Goal: Task Accomplishment & Management: Manage account settings

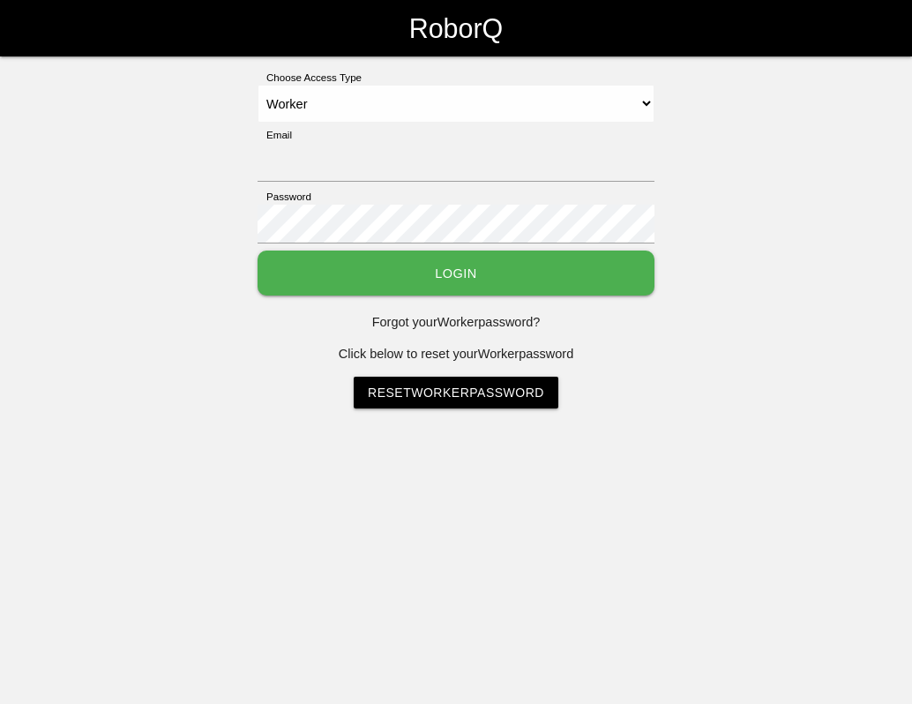
select select "Worker"
type input "[EMAIL_ADDRESS][DOMAIN_NAME]"
click at [467, 268] on button "Login" at bounding box center [456, 272] width 397 height 45
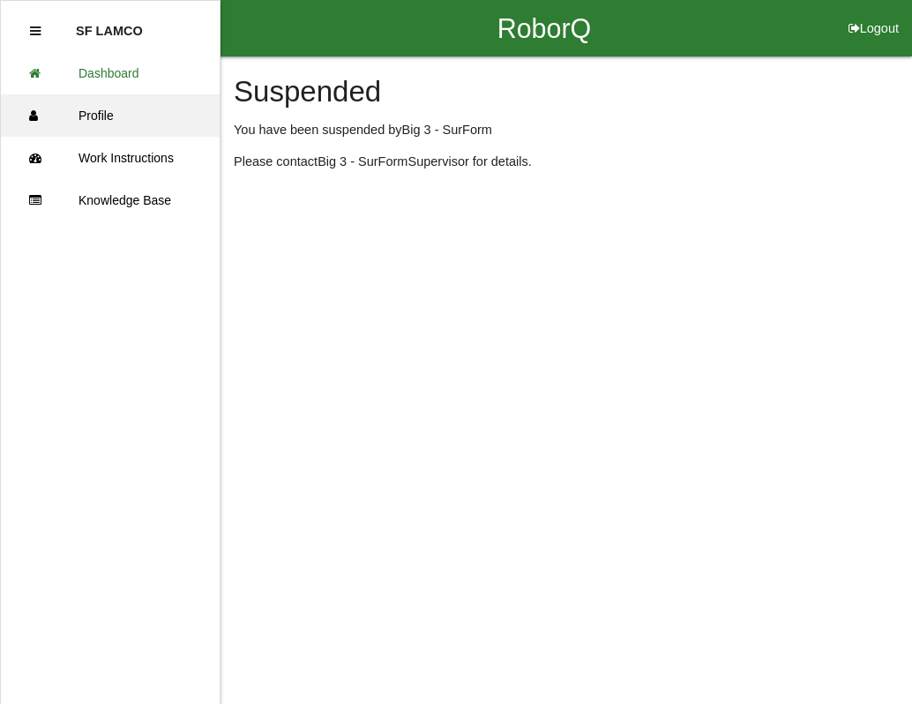
click at [102, 109] on link "Profile" at bounding box center [110, 115] width 219 height 42
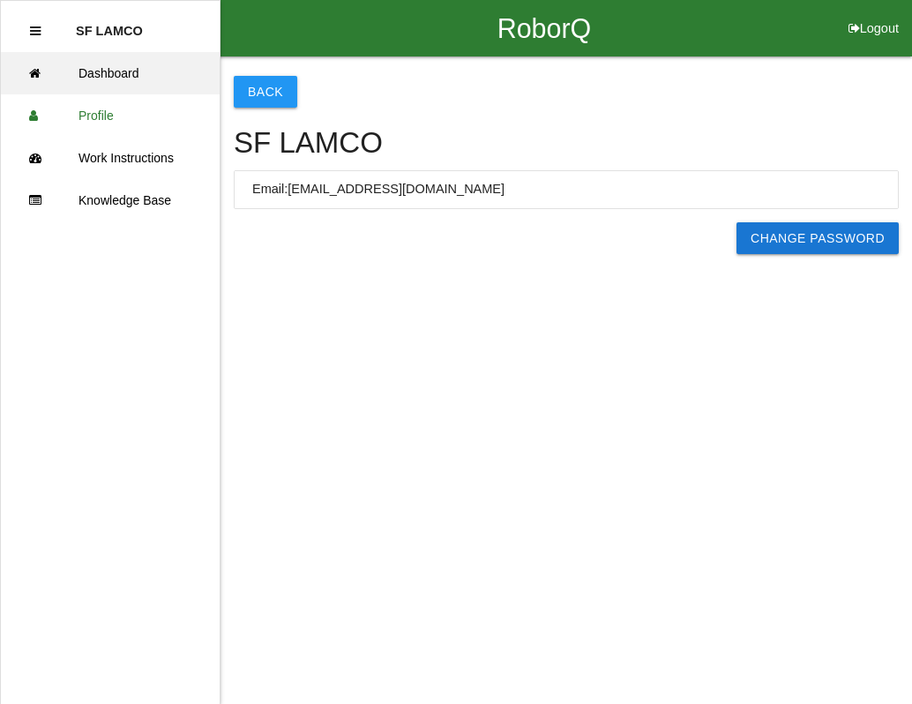
click at [118, 92] on link "Dashboard" at bounding box center [110, 73] width 219 height 42
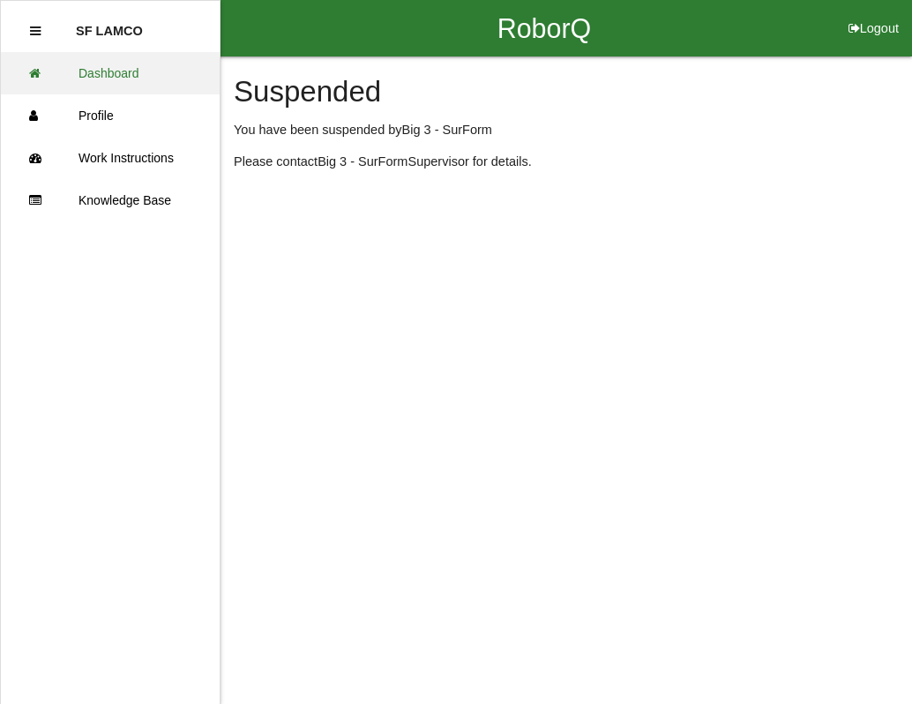
click at [124, 83] on link "Dashboard" at bounding box center [110, 73] width 219 height 42
click at [127, 46] on div "SF LAMCO" at bounding box center [103, 31] width 78 height 42
click at [131, 38] on p "SF LAMCO" at bounding box center [109, 24] width 67 height 28
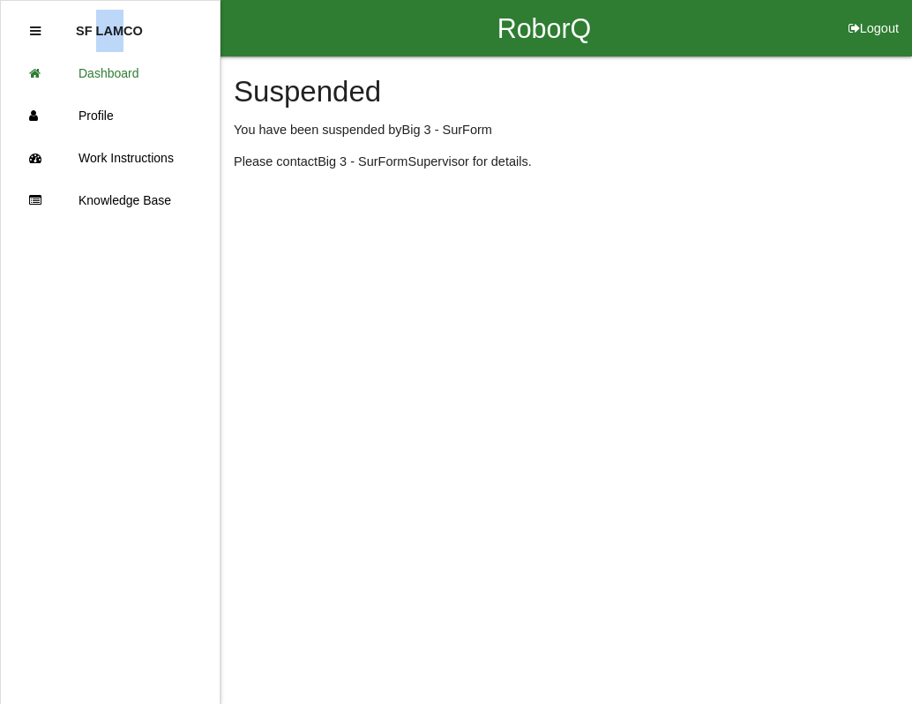
drag, startPoint x: 115, startPoint y: 34, endPoint x: 84, endPoint y: 32, distance: 30.9
click at [84, 32] on p "SF LAMCO" at bounding box center [109, 24] width 67 height 28
drag, startPoint x: 84, startPoint y: 32, endPoint x: 36, endPoint y: 29, distance: 47.7
click at [36, 29] on icon at bounding box center [35, 31] width 11 height 13
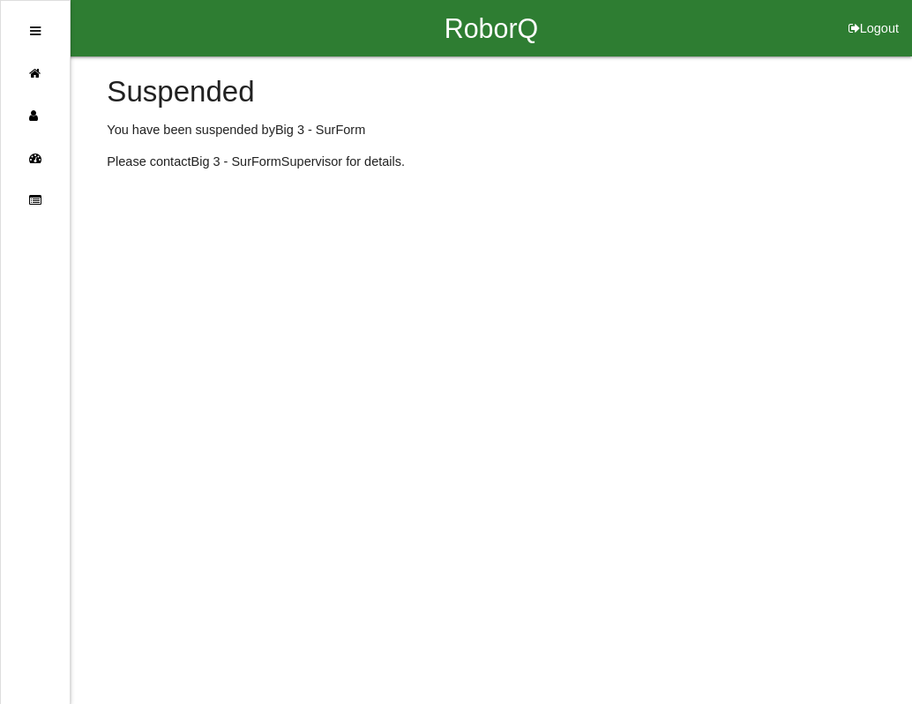
click at [36, 29] on icon at bounding box center [35, 31] width 11 height 13
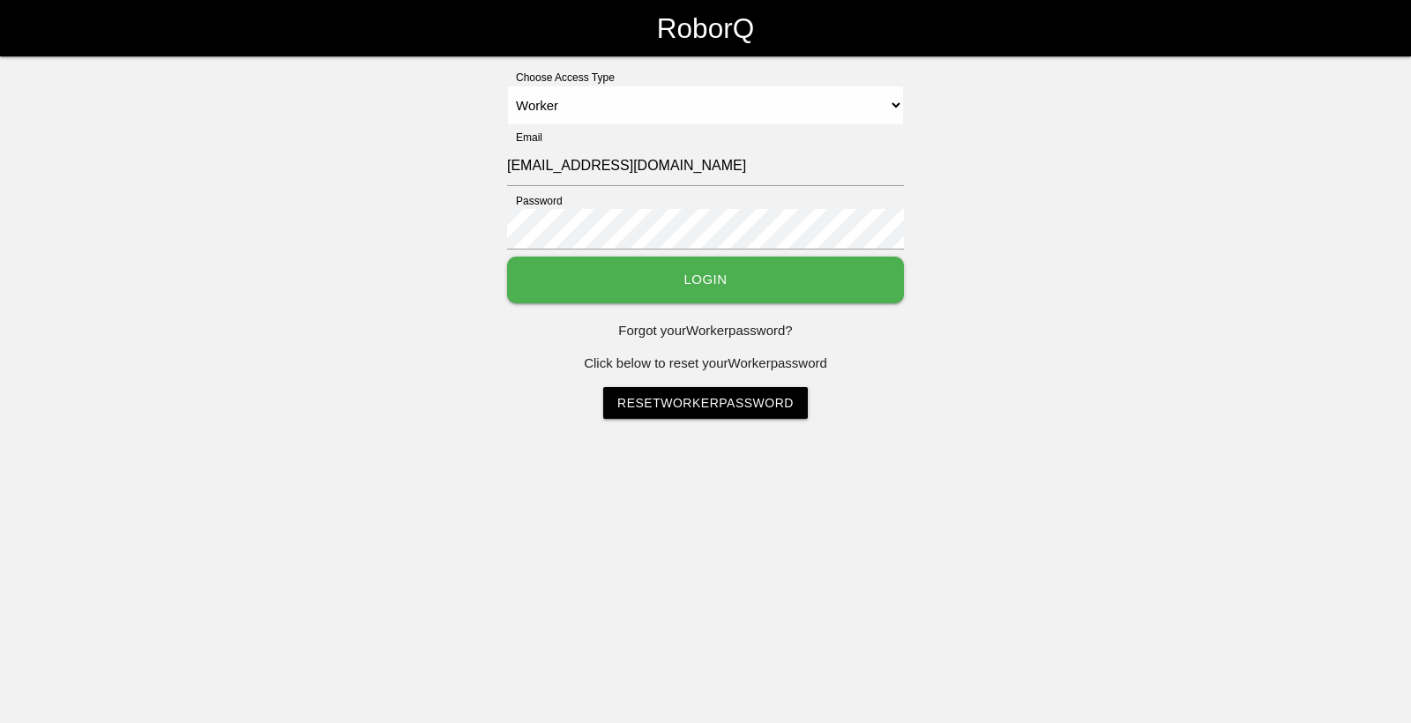
select select "Worker"
click at [840, 295] on button "Login" at bounding box center [705, 280] width 397 height 47
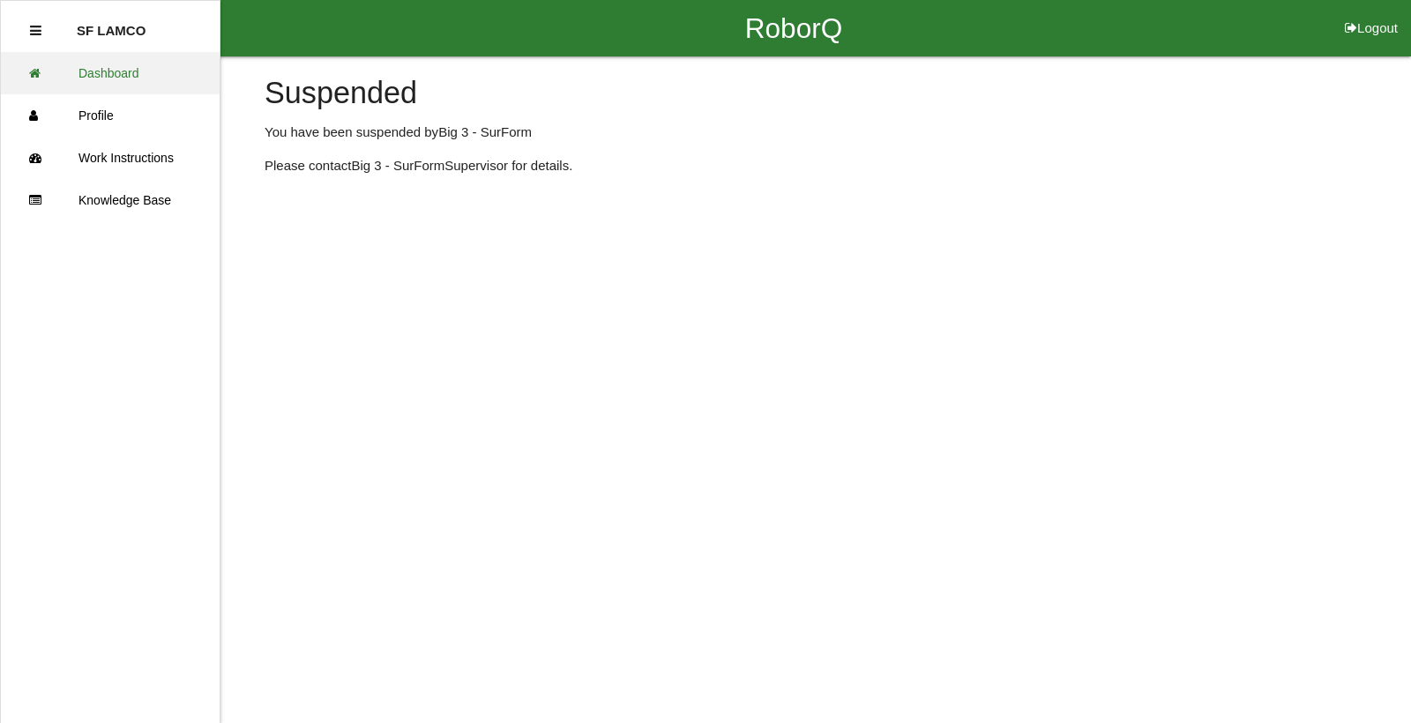
click at [152, 84] on link "Dashboard" at bounding box center [110, 73] width 219 height 42
click at [116, 117] on link "Profile" at bounding box center [110, 115] width 219 height 42
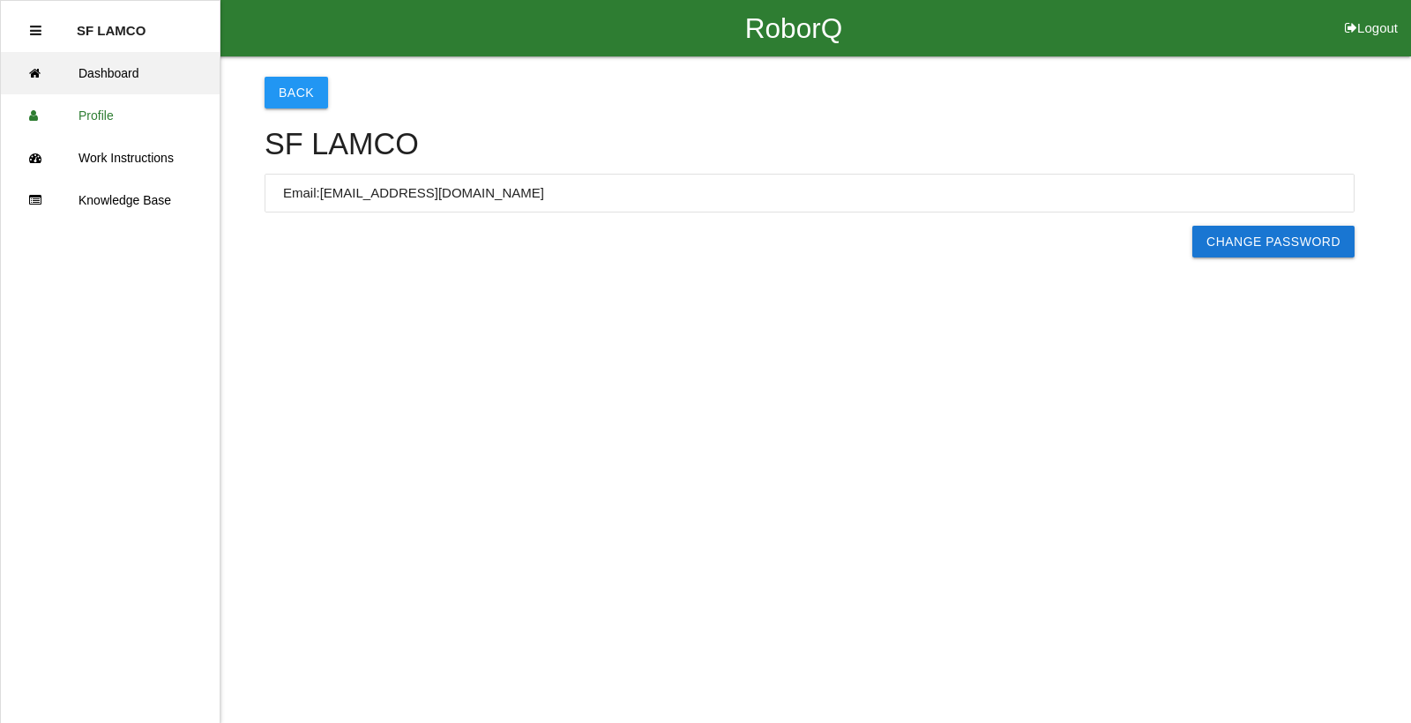
click at [128, 71] on link "Dashboard" at bounding box center [110, 73] width 219 height 42
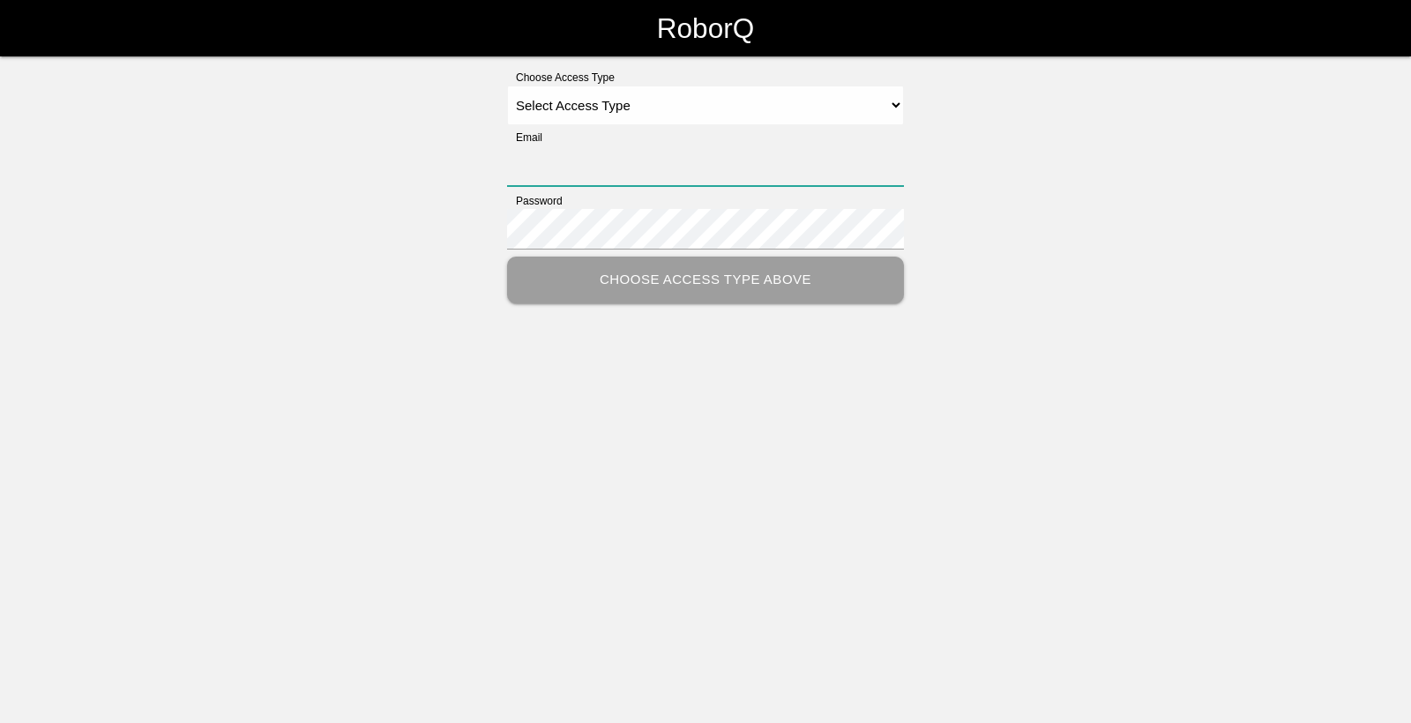
type input "[EMAIL_ADDRESS][DOMAIN_NAME]"
click at [893, 109] on select "Select Access Type Admin Customer Supervisor Worker" at bounding box center [705, 106] width 397 height 40
select select "Worker"
click at [507, 86] on select "Select Access Type Admin Customer Supervisor Worker" at bounding box center [705, 106] width 397 height 40
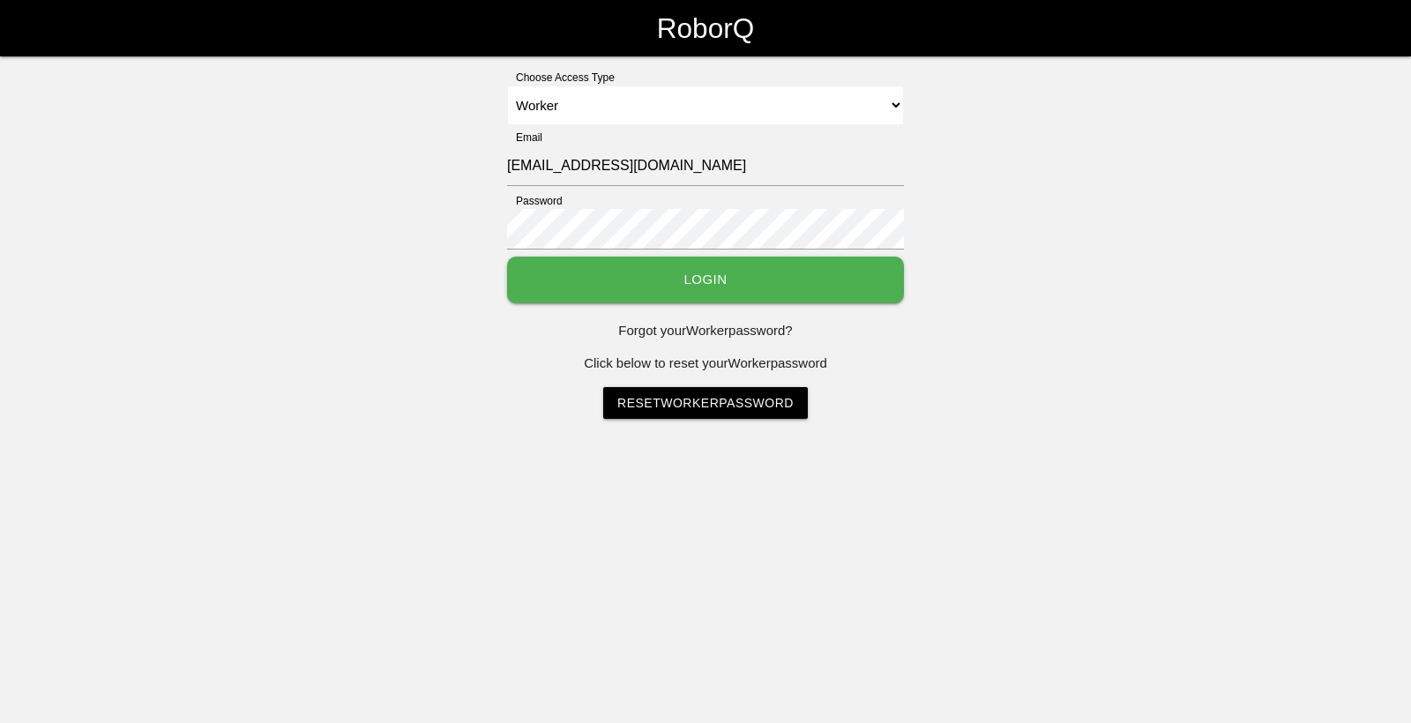
click at [587, 270] on button "Login" at bounding box center [705, 280] width 397 height 47
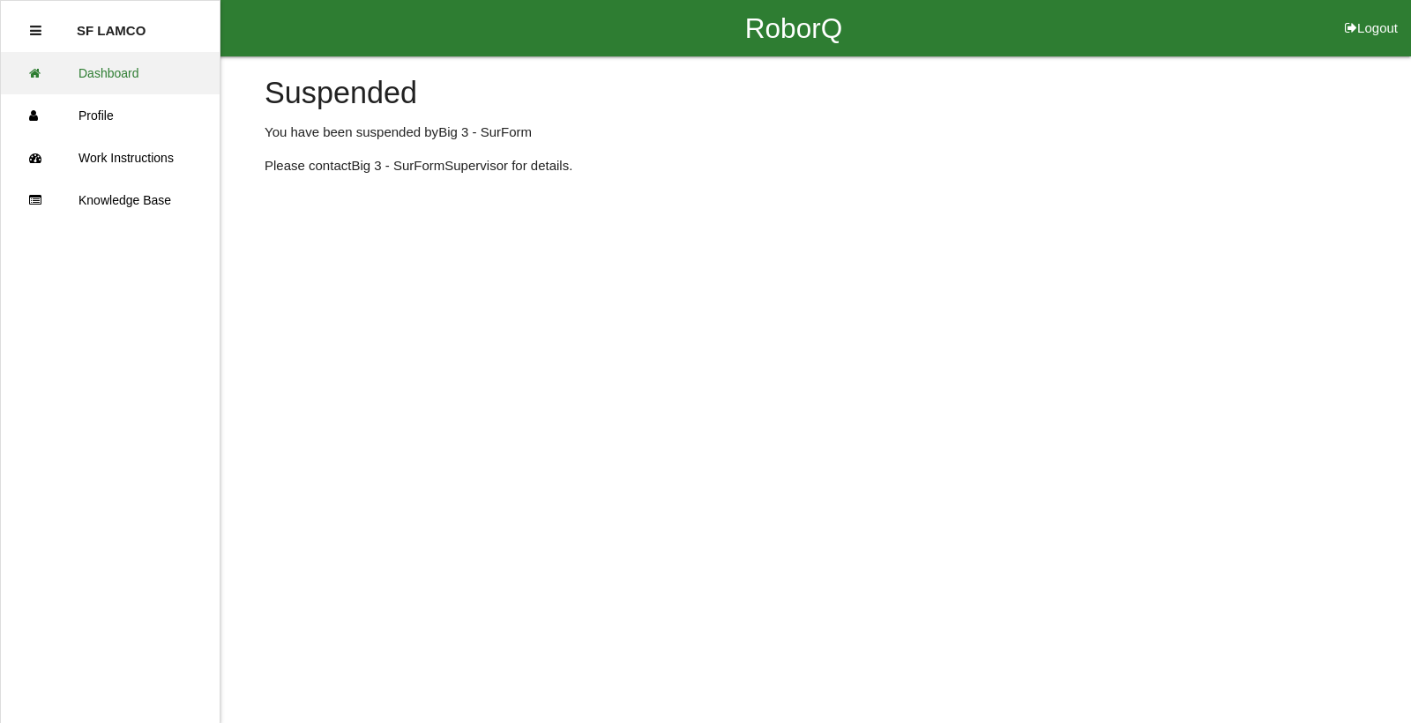
click at [118, 65] on link "Dashboard" at bounding box center [110, 73] width 219 height 42
click at [124, 38] on p "SF LAMCO" at bounding box center [111, 24] width 69 height 28
drag, startPoint x: 1236, startPoint y: 104, endPoint x: 1390, endPoint y: 30, distance: 170.4
click at [1390, 13] on button "Logout" at bounding box center [1371, 6] width 79 height 13
select select "Worker"
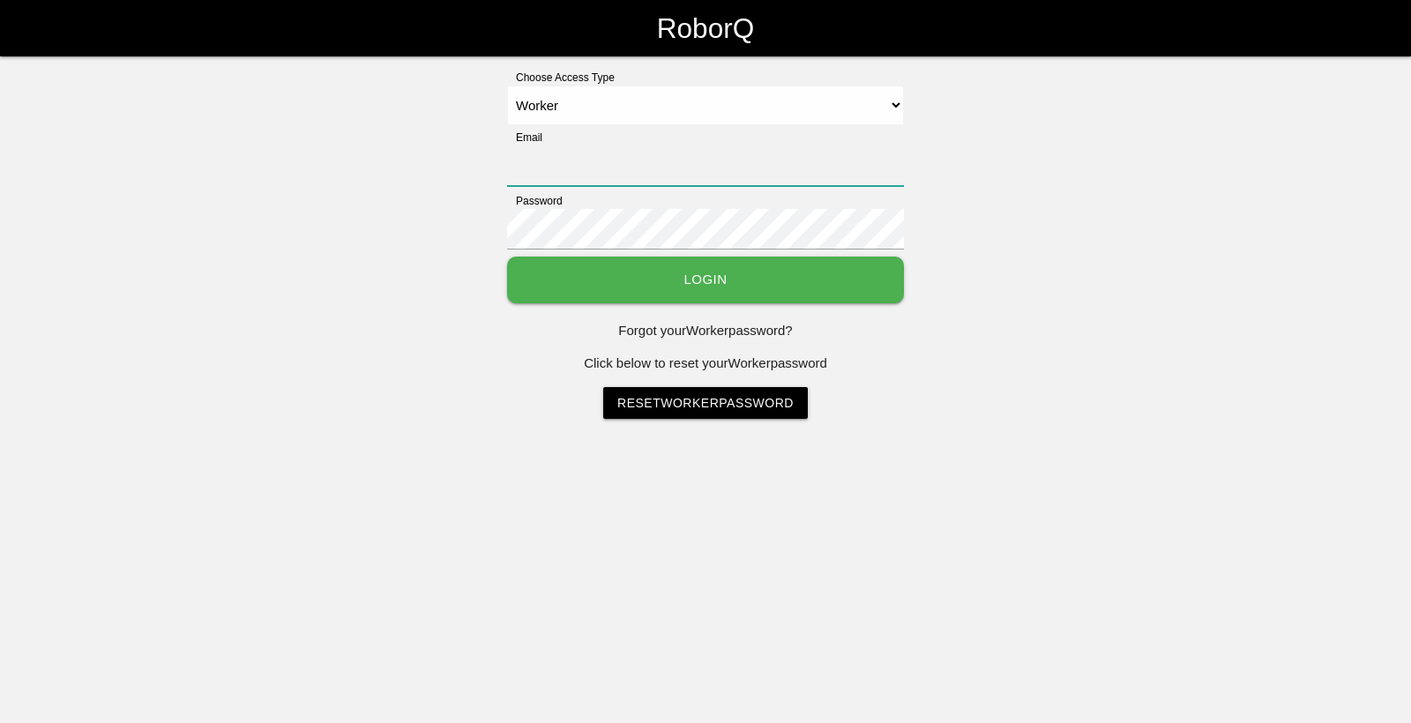
type input "[EMAIL_ADDRESS][DOMAIN_NAME]"
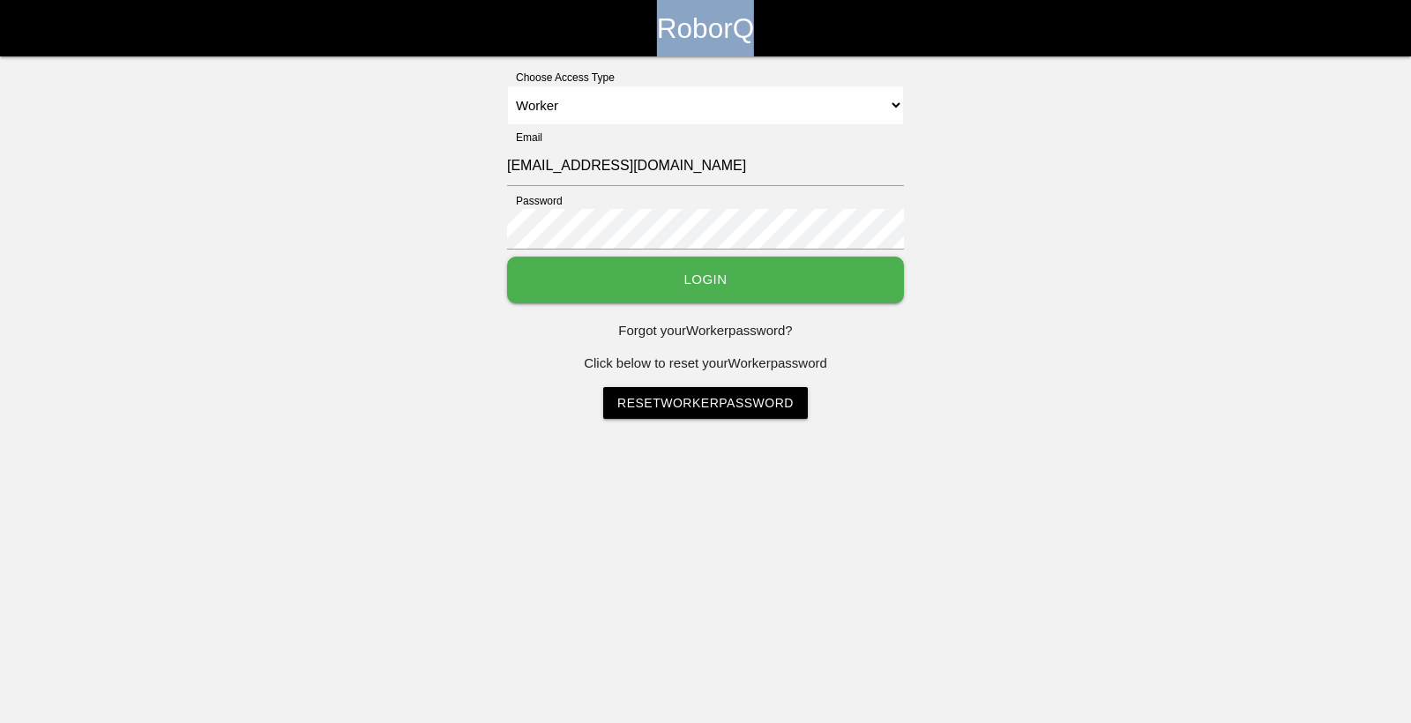
click at [1390, 30] on div "RoborQ" at bounding box center [705, 28] width 1411 height 56
click at [707, 290] on button "Login" at bounding box center [705, 280] width 397 height 47
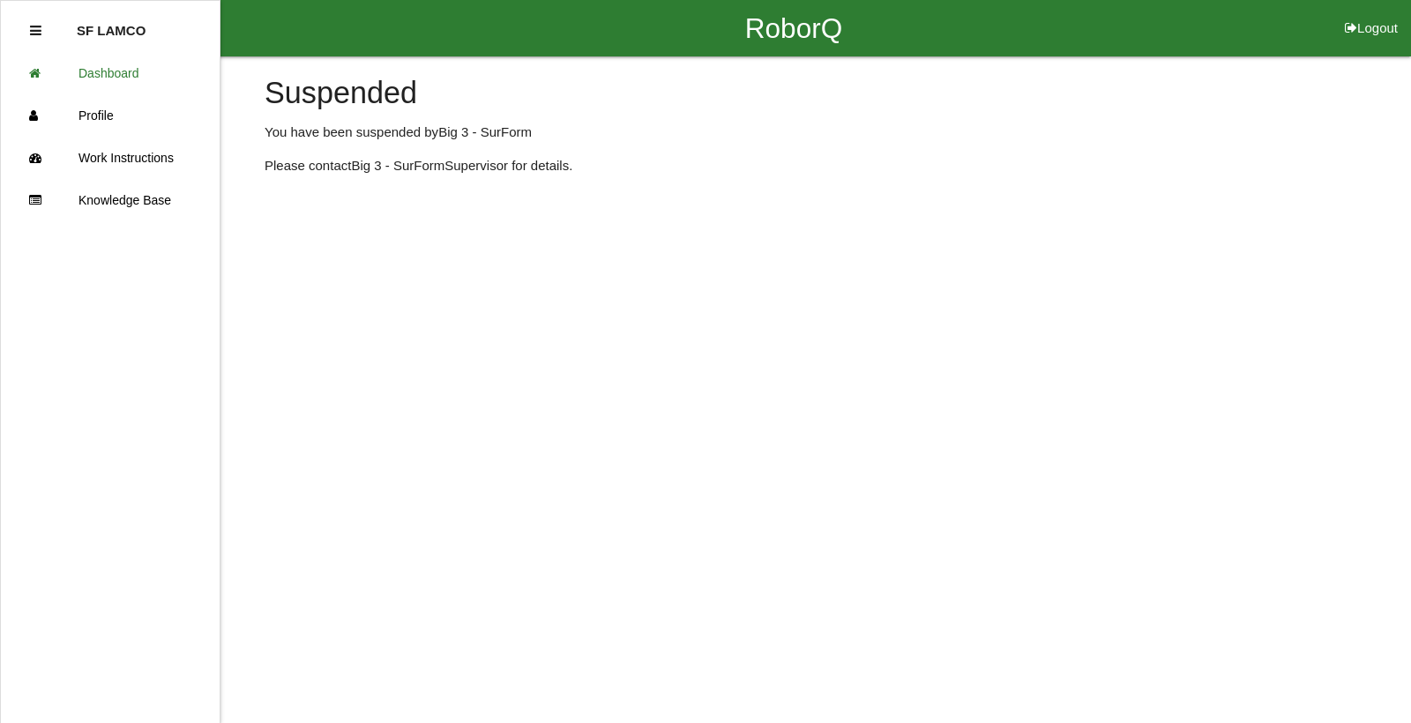
click at [1249, 252] on html "RoborQ Logout SF LAMCO Dashboard Profile Work Instructions Knowledge Base Suspe…" at bounding box center [705, 132] width 1411 height 264
